Goal: Transaction & Acquisition: Purchase product/service

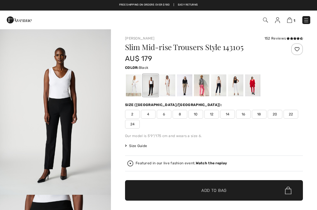
checkbox input "true"
click at [134, 83] on div at bounding box center [133, 85] width 15 height 22
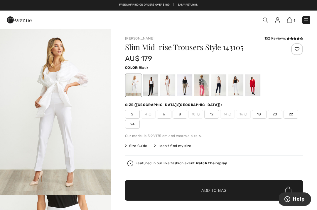
click at [154, 82] on div at bounding box center [150, 85] width 15 height 22
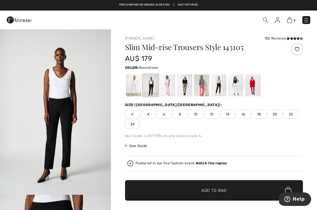
click at [167, 83] on div at bounding box center [167, 85] width 15 height 22
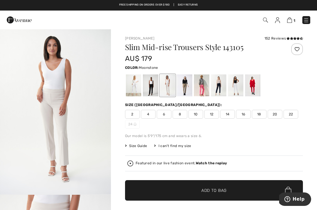
click at [187, 81] on div at bounding box center [184, 85] width 15 height 22
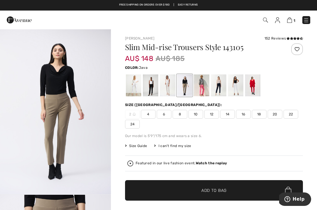
click at [201, 85] on div at bounding box center [201, 85] width 15 height 22
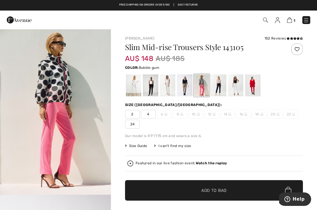
click at [223, 79] on div at bounding box center [218, 85] width 15 height 22
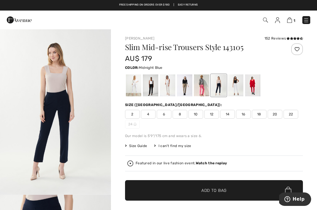
click at [237, 85] on div at bounding box center [235, 85] width 15 height 22
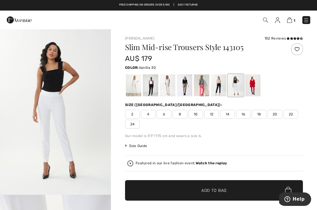
click at [290, 21] on img at bounding box center [289, 20] width 5 height 6
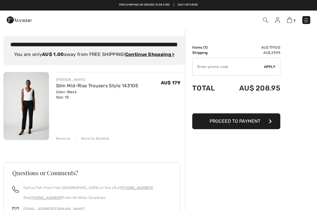
click at [206, 47] on td "Items ( 1 )" at bounding box center [207, 47] width 31 height 5
click at [244, 122] on span "Proceed to Payment" at bounding box center [234, 121] width 51 height 6
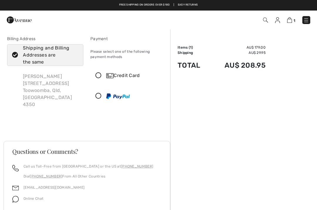
click at [289, 22] on img at bounding box center [289, 20] width 5 height 6
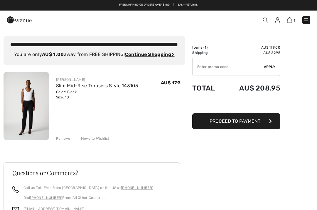
click at [67, 87] on link "Slim Mid-Rise Trousers Style 143105" at bounding box center [97, 86] width 82 height 6
click at [39, 94] on img at bounding box center [26, 106] width 45 height 68
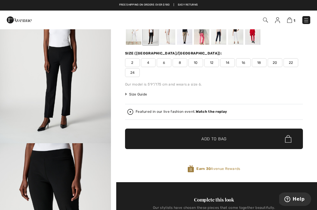
scroll to position [51, 0]
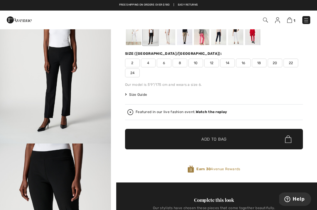
click at [154, 36] on div at bounding box center [150, 34] width 15 height 22
click at [197, 61] on span "10" at bounding box center [195, 63] width 15 height 9
click at [226, 139] on span "Add to Bag" at bounding box center [213, 139] width 25 height 6
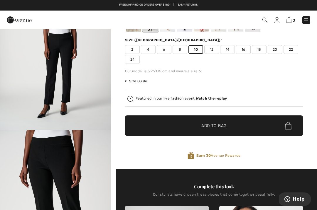
scroll to position [0, 0]
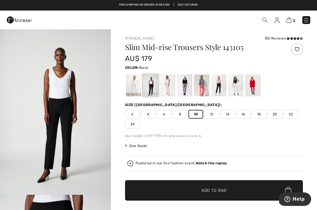
click at [291, 22] on img at bounding box center [288, 20] width 5 height 6
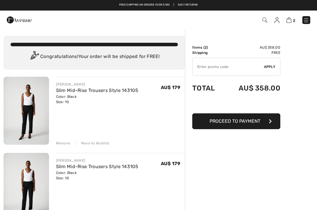
click at [245, 124] on button "Proceed to Payment" at bounding box center [236, 121] width 88 height 16
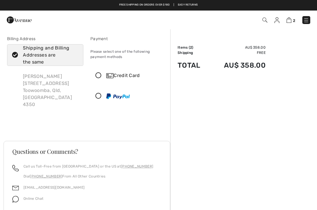
click at [98, 73] on icon at bounding box center [99, 76] width 16 height 6
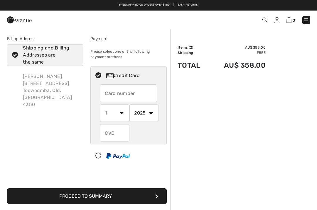
click at [112, 94] on input "text" at bounding box center [128, 93] width 57 height 18
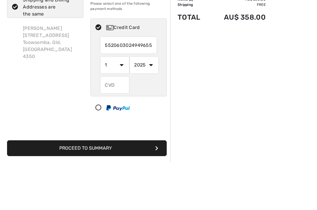
type input "5520603024949655"
click at [153, 104] on select "2025 2026 2027 2028 2029 2030 2031 2032 2033 2034 2035" at bounding box center [143, 113] width 29 height 18
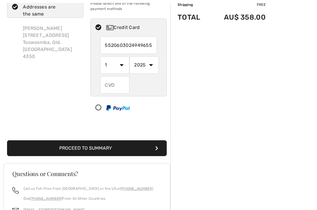
select select "2028"
click at [118, 90] on input "text" at bounding box center [114, 85] width 29 height 18
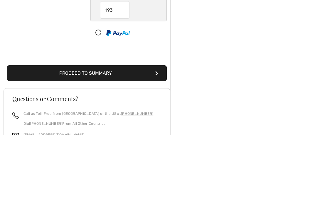
type input "193"
click at [95, 141] on button "Proceed to Summary" at bounding box center [86, 149] width 159 height 16
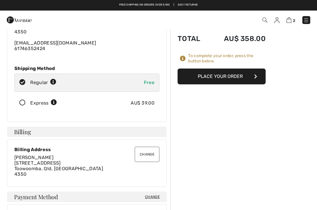
scroll to position [48, 0]
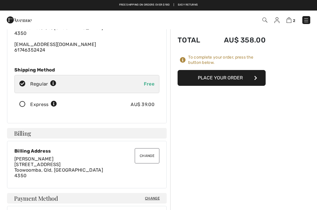
click at [227, 72] on button "Place Your Order" at bounding box center [221, 78] width 88 height 16
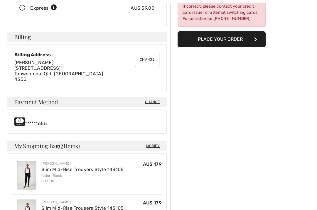
scroll to position [145, 0]
click at [153, 101] on span "Change" at bounding box center [152, 101] width 15 height 5
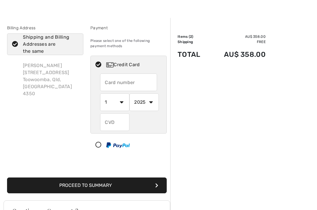
scroll to position [10, 0]
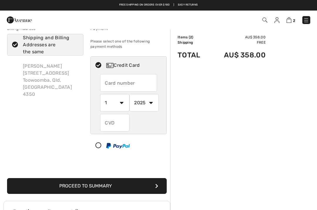
click at [106, 85] on input "text" at bounding box center [128, 83] width 57 height 18
radio input "true"
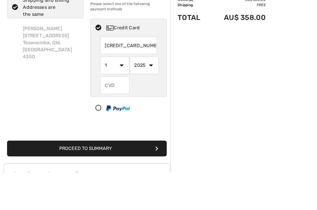
type input "5520603023949655"
click at [146, 94] on select "2025 2026 2027 2028 2029 2030 2031 2032 2033 2034 2035" at bounding box center [143, 103] width 29 height 18
radio input "true"
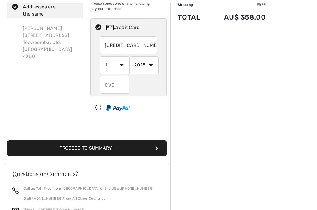
select select "2028"
click at [111, 88] on input "text" at bounding box center [114, 85] width 29 height 18
radio input "true"
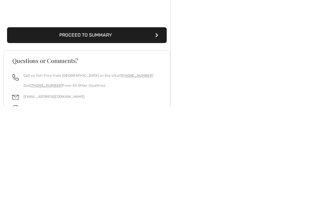
type input "193"
click at [85, 131] on button "Proceed to Summary" at bounding box center [86, 139] width 159 height 16
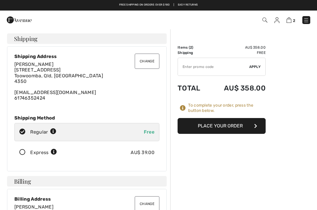
click at [227, 125] on button "Place Your Order" at bounding box center [221, 126] width 88 height 16
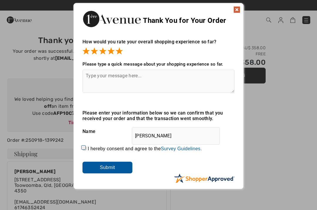
click at [95, 78] on textarea at bounding box center [158, 81] width 152 height 23
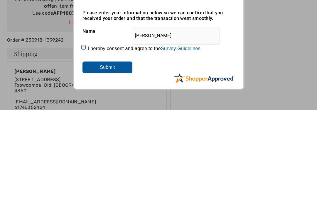
type textarea "Good guidelines"
click at [112, 162] on input "Submit" at bounding box center [107, 168] width 50 height 12
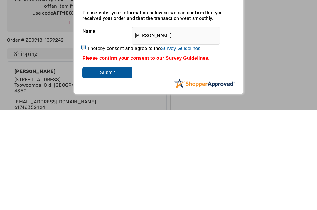
scroll to position [100, 0]
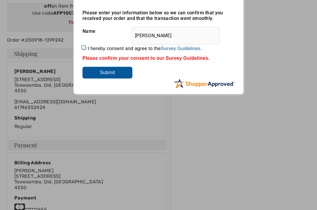
click at [112, 75] on input "Submit" at bounding box center [107, 73] width 50 height 12
click at [109, 73] on input "Submit" at bounding box center [107, 73] width 50 height 12
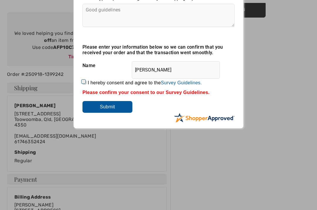
scroll to position [67, 0]
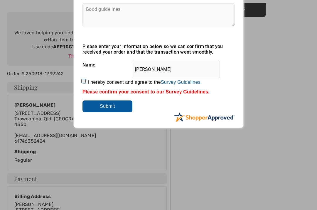
click at [106, 105] on input "Submit" at bounding box center [107, 107] width 50 height 12
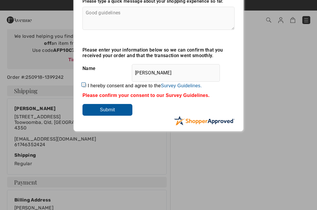
scroll to position [0, 0]
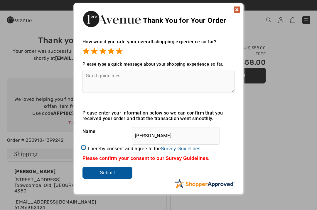
click at [237, 7] on img at bounding box center [236, 9] width 7 height 7
